Goal: Find specific page/section: Find specific page/section

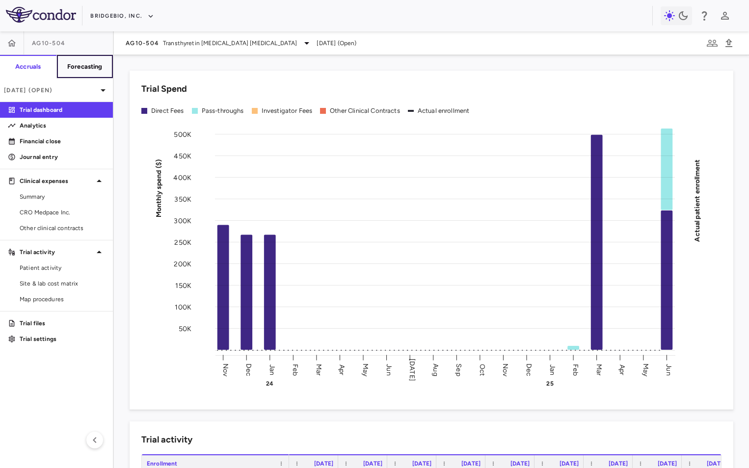
click at [92, 67] on h6 "Forecasting" at bounding box center [84, 66] width 35 height 9
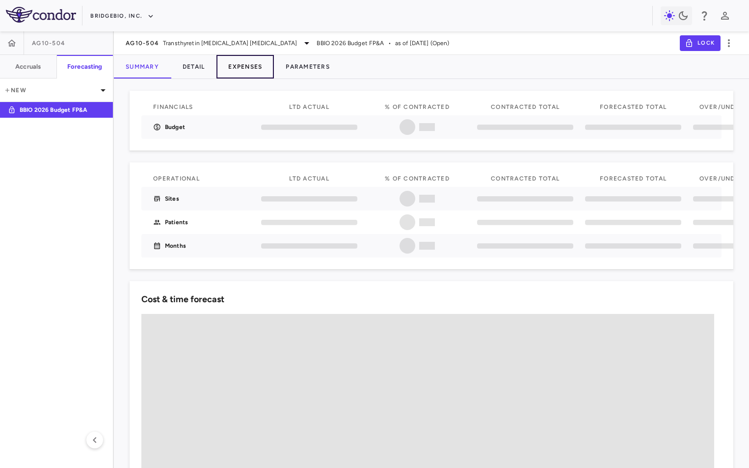
click at [254, 66] on button "Expenses" at bounding box center [244, 67] width 57 height 24
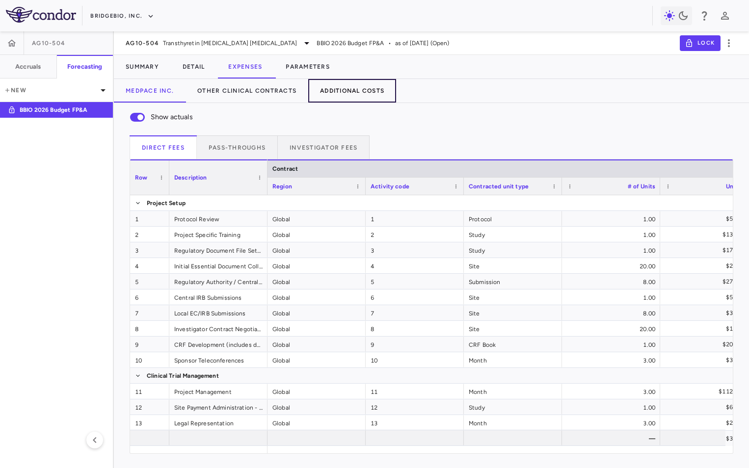
click at [359, 91] on button "Additional Costs" at bounding box center [352, 91] width 88 height 24
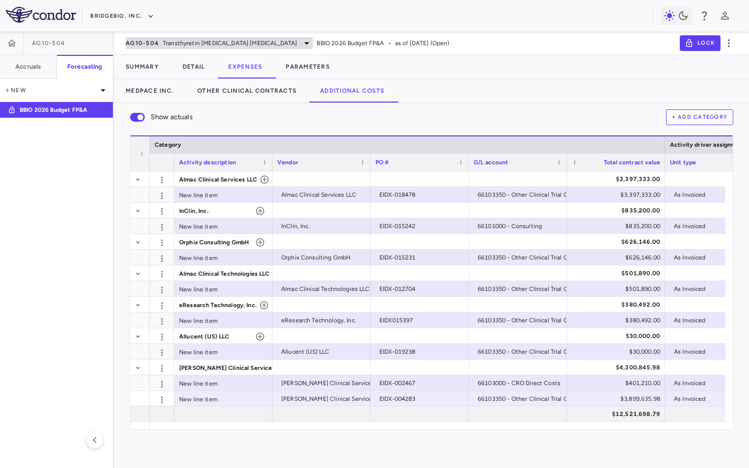
click at [221, 43] on span "Transthyretin [MEDICAL_DATA] [MEDICAL_DATA]" at bounding box center [230, 43] width 134 height 9
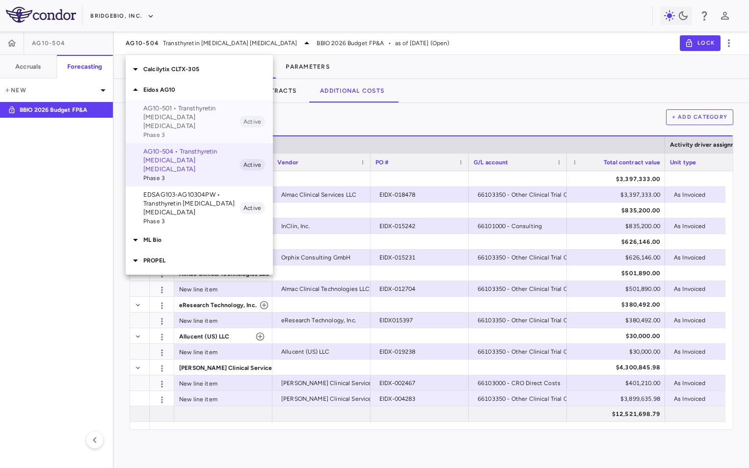
click at [189, 114] on p "AG10-501 • Transthyretin [MEDICAL_DATA] [MEDICAL_DATA]" at bounding box center [191, 117] width 96 height 27
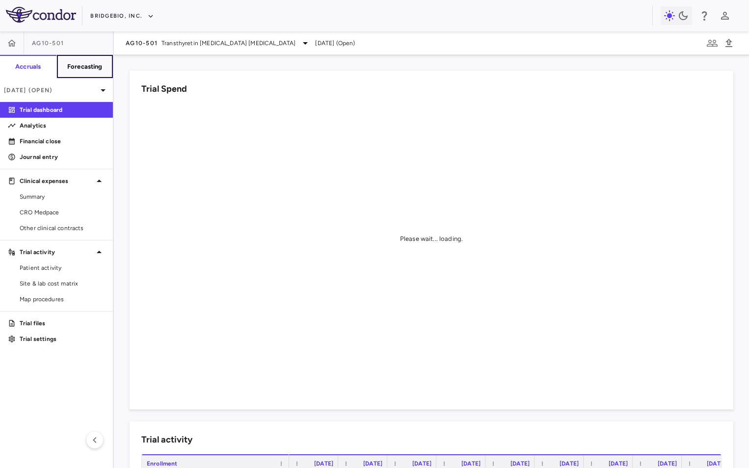
click at [80, 71] on button "Forecasting" at bounding box center [84, 67] width 57 height 24
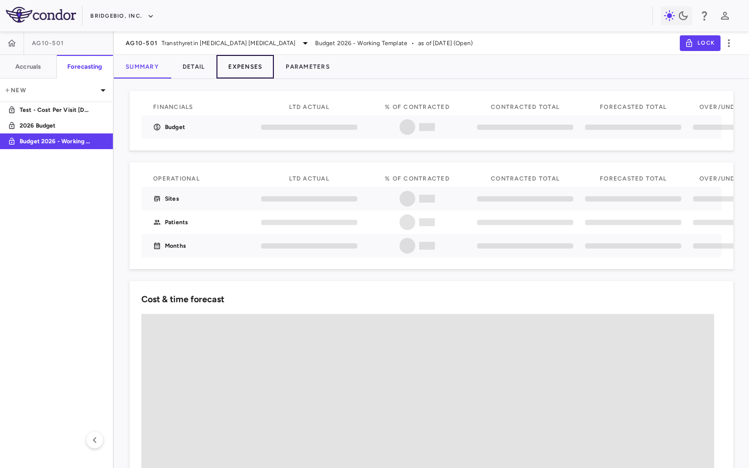
click at [251, 67] on button "Expenses" at bounding box center [244, 67] width 57 height 24
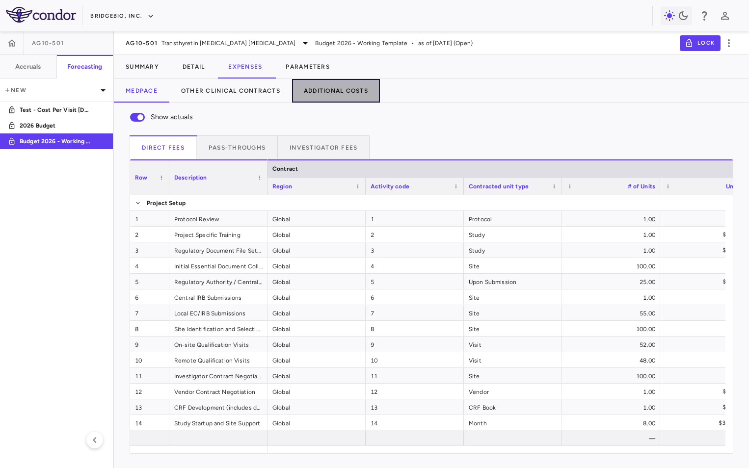
click at [334, 91] on button "Additional Costs" at bounding box center [336, 91] width 88 height 24
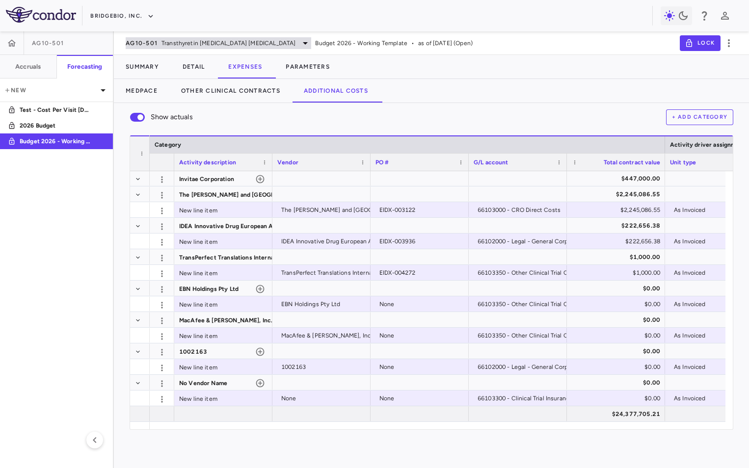
click at [198, 42] on span "Transthyretin [MEDICAL_DATA] [MEDICAL_DATA]" at bounding box center [228, 43] width 134 height 9
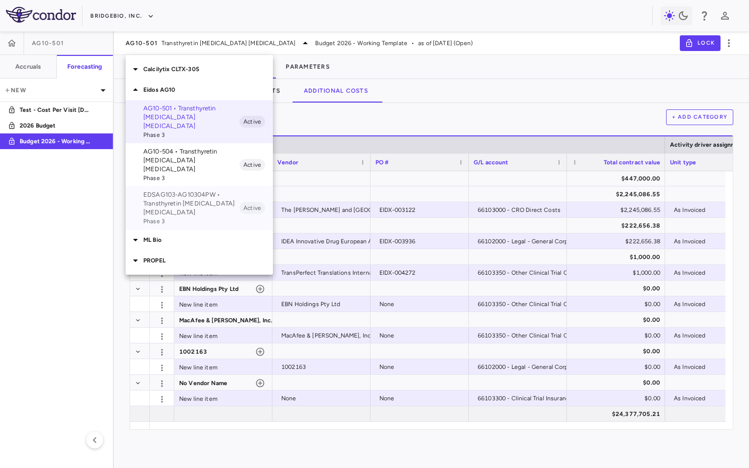
click at [176, 190] on p "EDSAG103-AG10304PW • Transthyretin [MEDICAL_DATA] [MEDICAL_DATA]" at bounding box center [191, 203] width 96 height 27
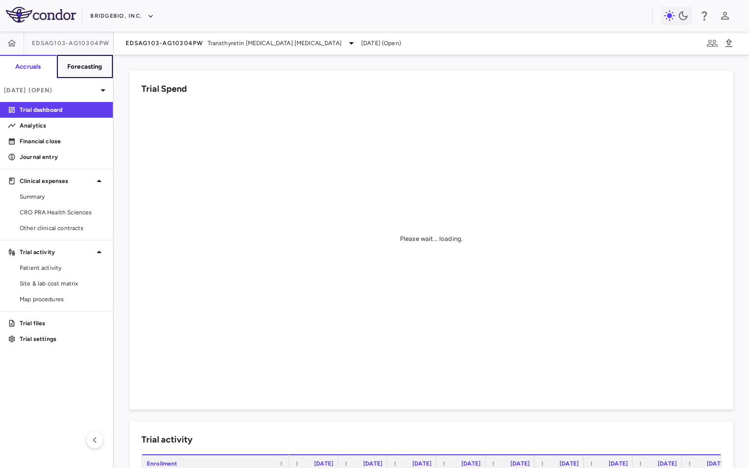
click at [84, 67] on h6 "Forecasting" at bounding box center [84, 66] width 35 height 9
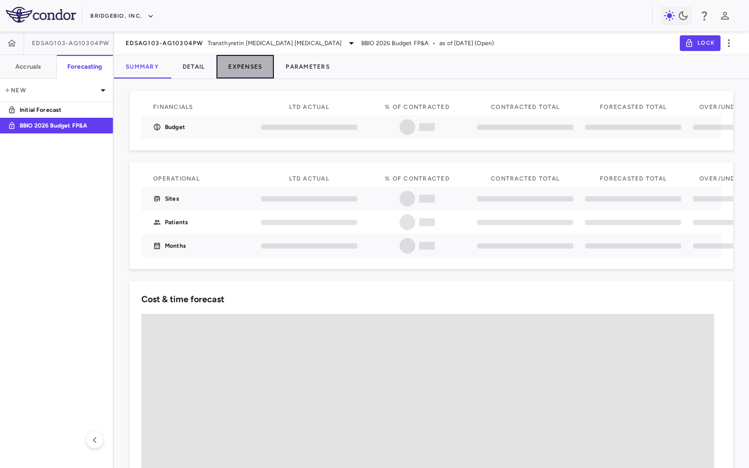
click at [250, 65] on button "Expenses" at bounding box center [244, 67] width 57 height 24
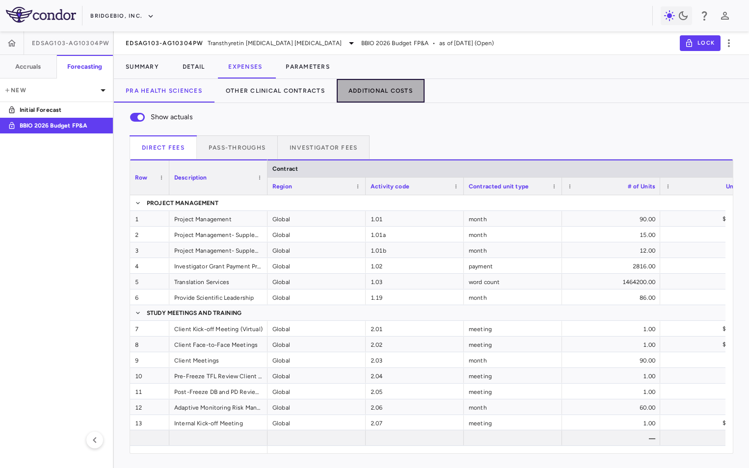
click at [378, 89] on button "Additional Costs" at bounding box center [381, 91] width 88 height 24
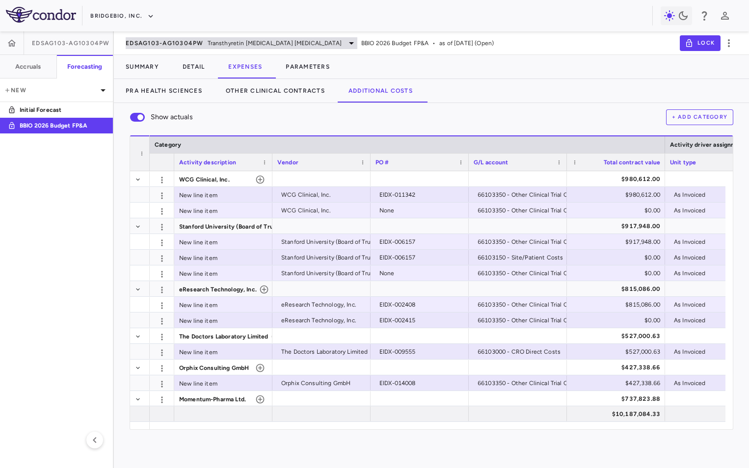
click at [180, 46] on span "EDSAG103-AG10304PW" at bounding box center [165, 43] width 78 height 8
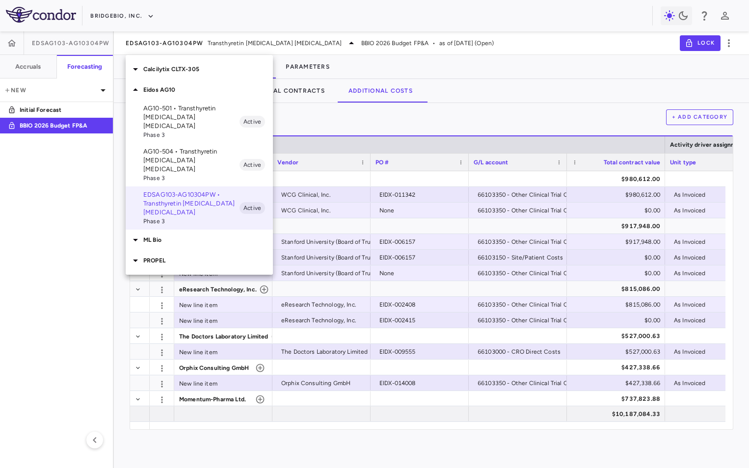
click at [139, 234] on icon at bounding box center [136, 240] width 12 height 12
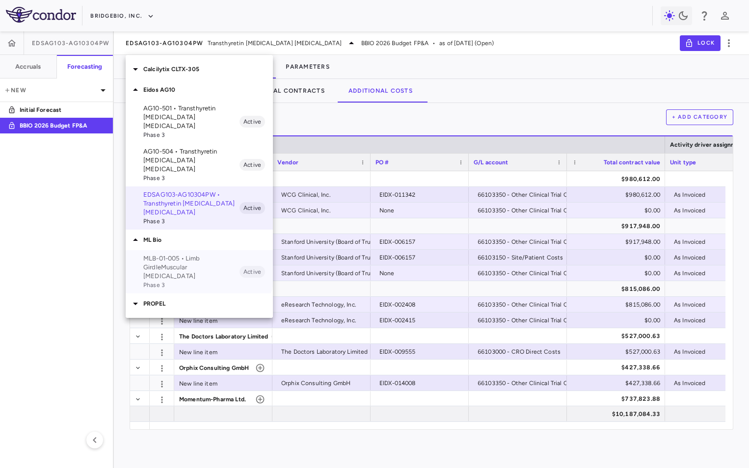
click at [183, 254] on p "MLB-01-005 • Limb GirdleMuscular [MEDICAL_DATA]" at bounding box center [191, 267] width 96 height 27
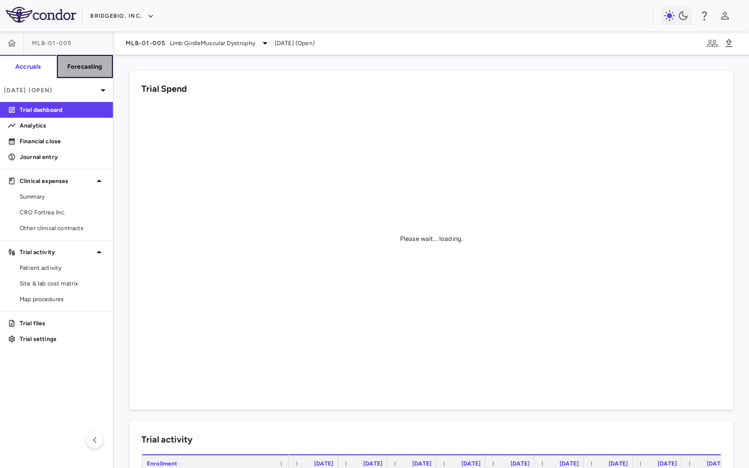
click at [88, 70] on h6 "Forecasting" at bounding box center [84, 66] width 35 height 9
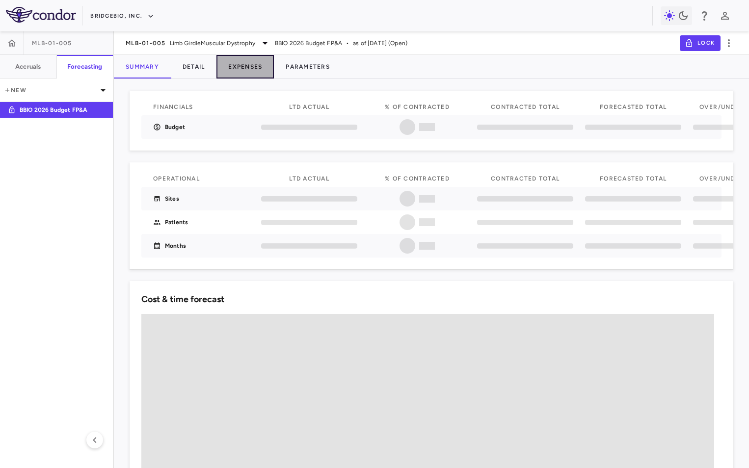
click at [252, 67] on button "Expenses" at bounding box center [244, 67] width 57 height 24
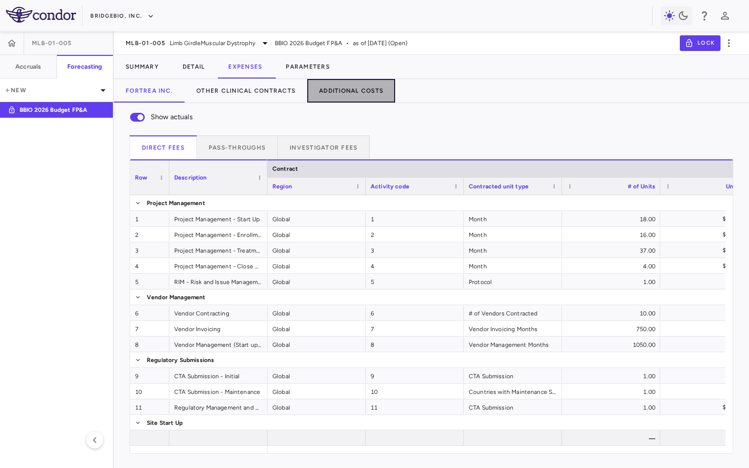
click at [350, 93] on button "Additional Costs" at bounding box center [351, 91] width 88 height 24
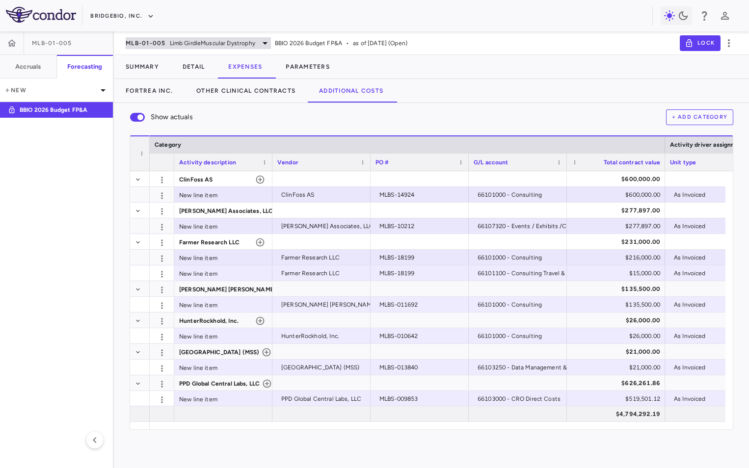
click at [194, 44] on span "Limb GirdleMuscular Dystrophy" at bounding box center [212, 43] width 85 height 9
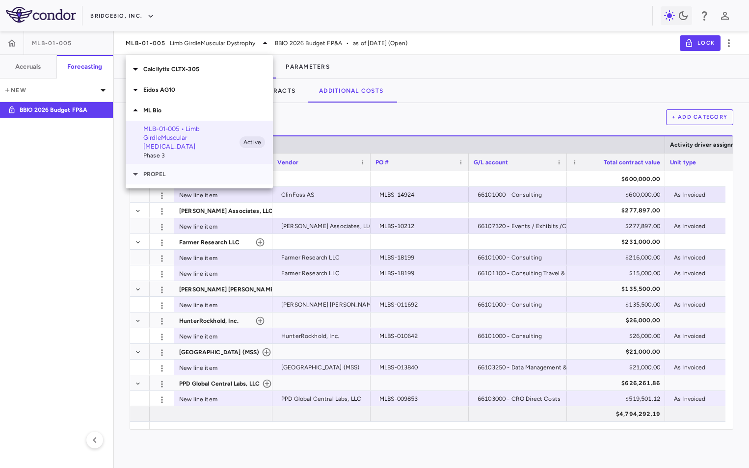
click at [159, 170] on p "PROPEL" at bounding box center [208, 174] width 130 height 9
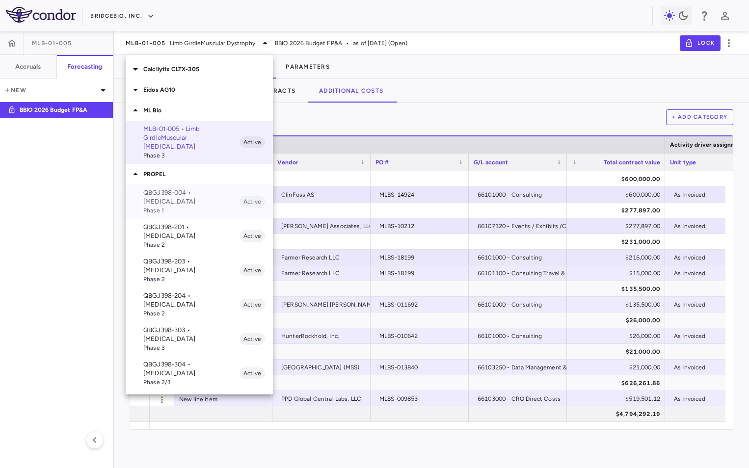
click at [193, 195] on p "QBGJ398-004 • [MEDICAL_DATA]" at bounding box center [191, 197] width 96 height 18
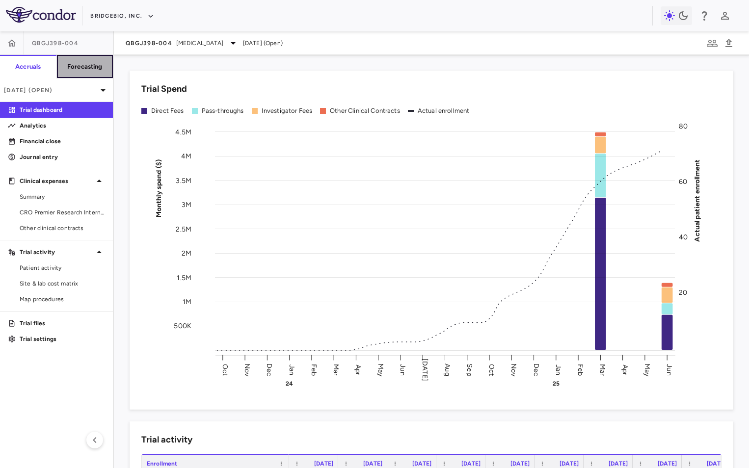
click at [85, 65] on h6 "Forecasting" at bounding box center [84, 66] width 35 height 9
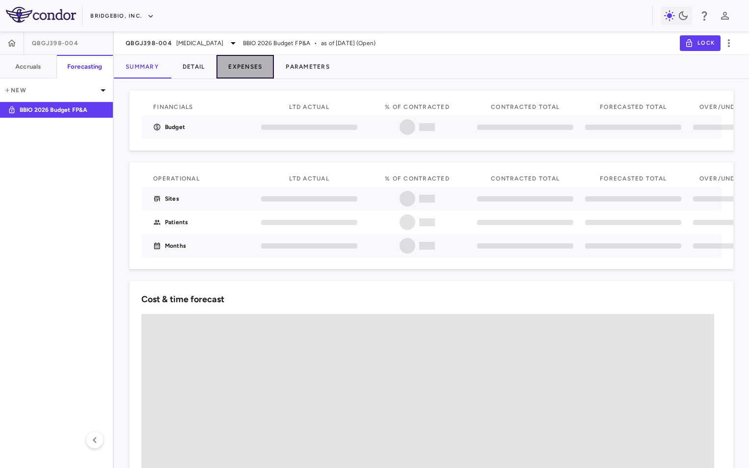
click at [255, 64] on button "Expenses" at bounding box center [244, 67] width 57 height 24
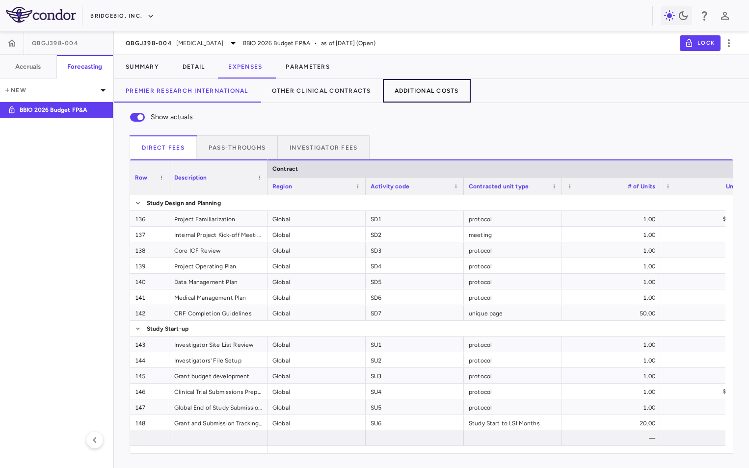
click at [440, 99] on button "Additional Costs" at bounding box center [427, 91] width 88 height 24
